Goal: Information Seeking & Learning: Find contact information

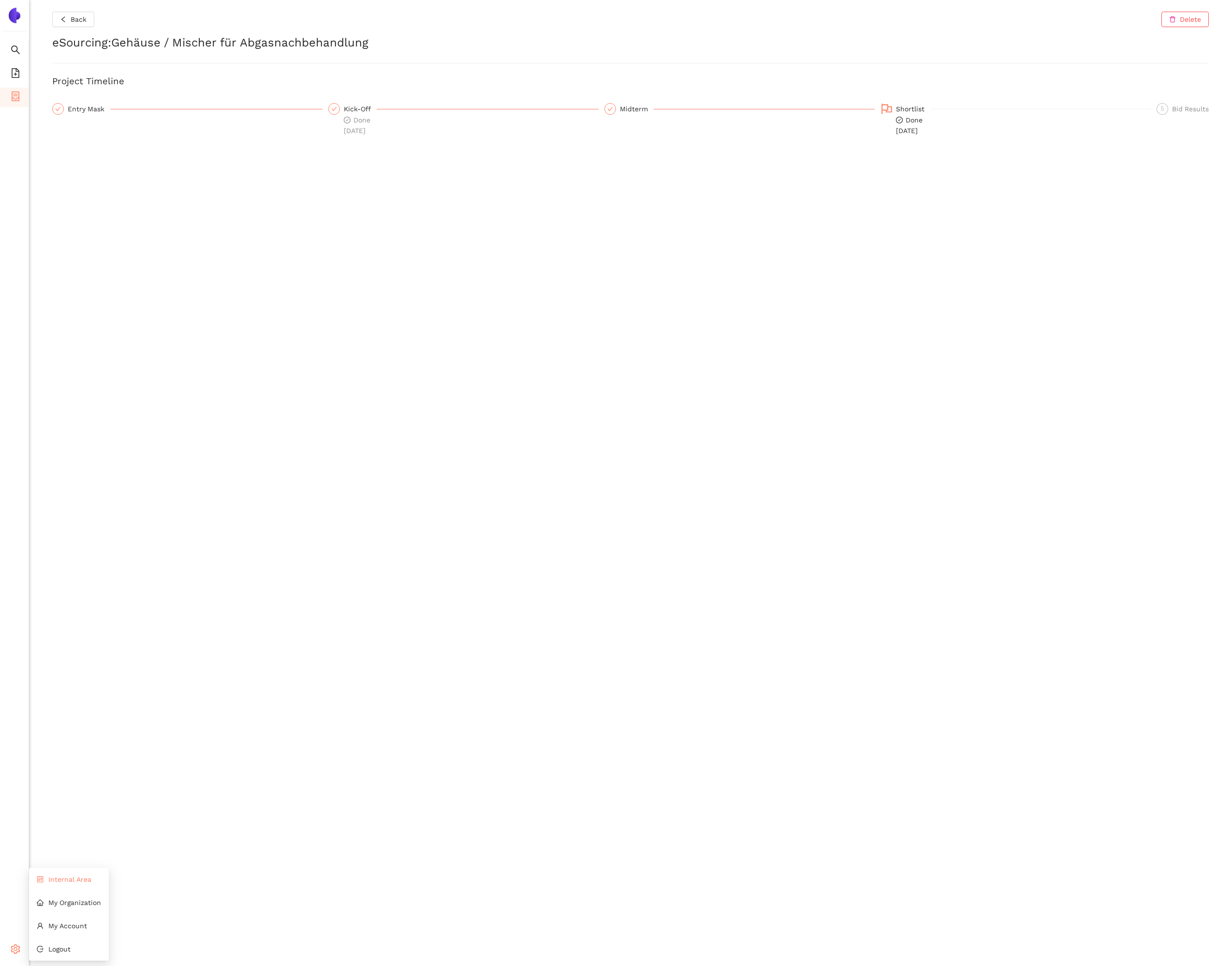
click at [53, 881] on span "Internal Area" at bounding box center [70, 879] width 43 height 8
click at [73, 103] on div "Entry Mask" at bounding box center [89, 109] width 42 height 12
click at [47, 885] on li "Internal Area" at bounding box center [68, 879] width 80 height 19
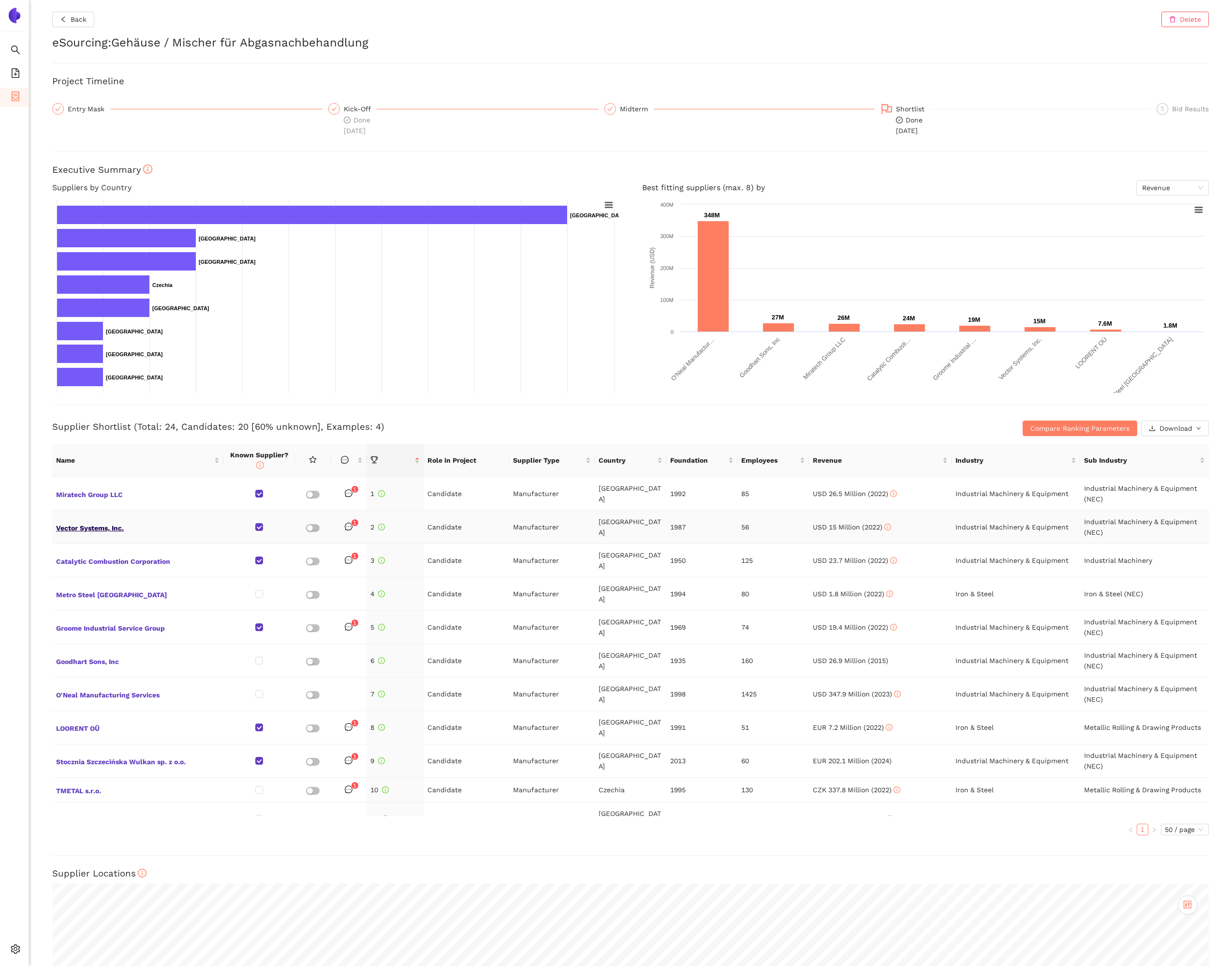
click at [96, 528] on span "Vector Systems, Inc." at bounding box center [138, 527] width 163 height 12
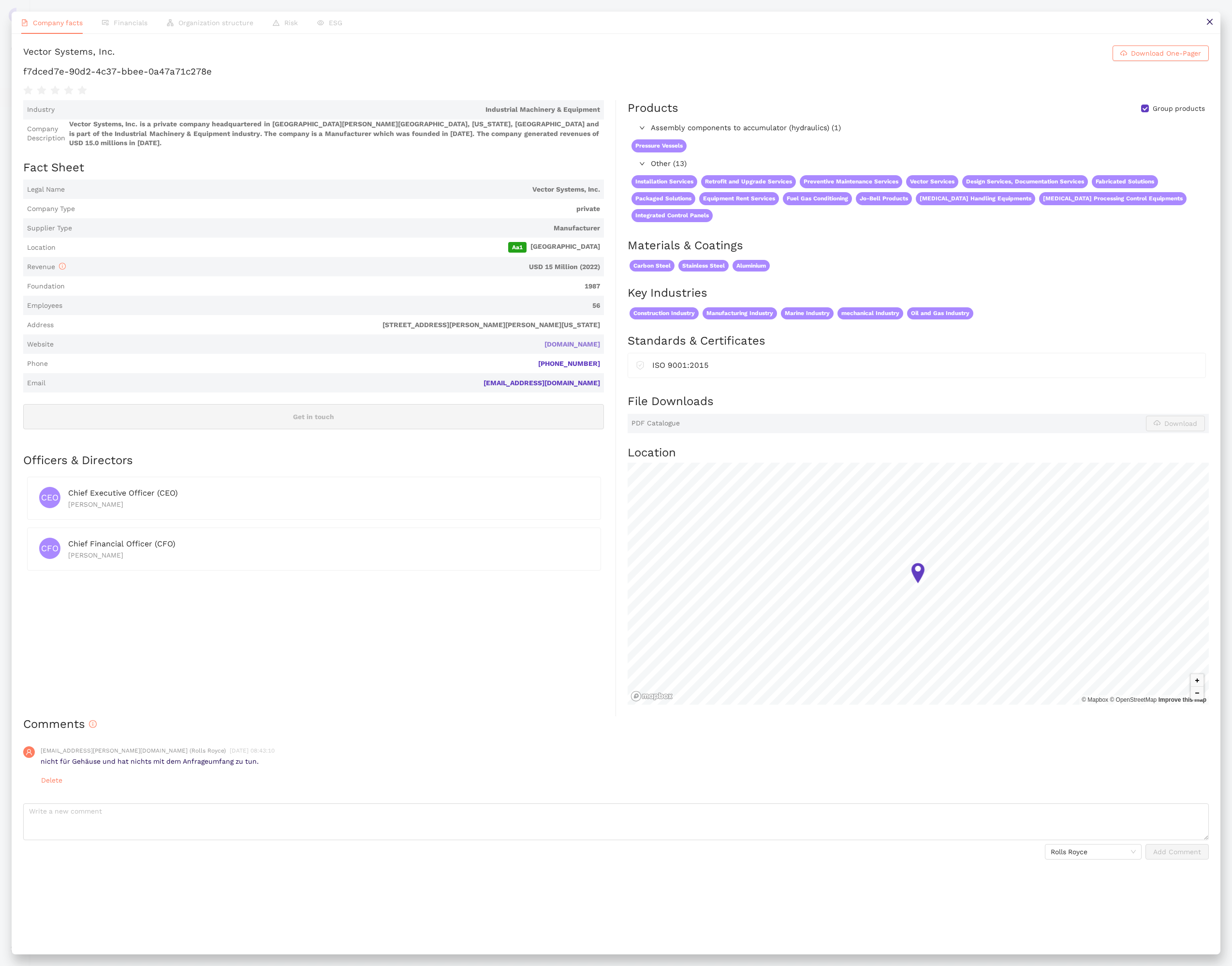
click at [0, 0] on link "[DOMAIN_NAME]" at bounding box center [0, 0] width 0 height 0
